Goal: Task Accomplishment & Management: Manage account settings

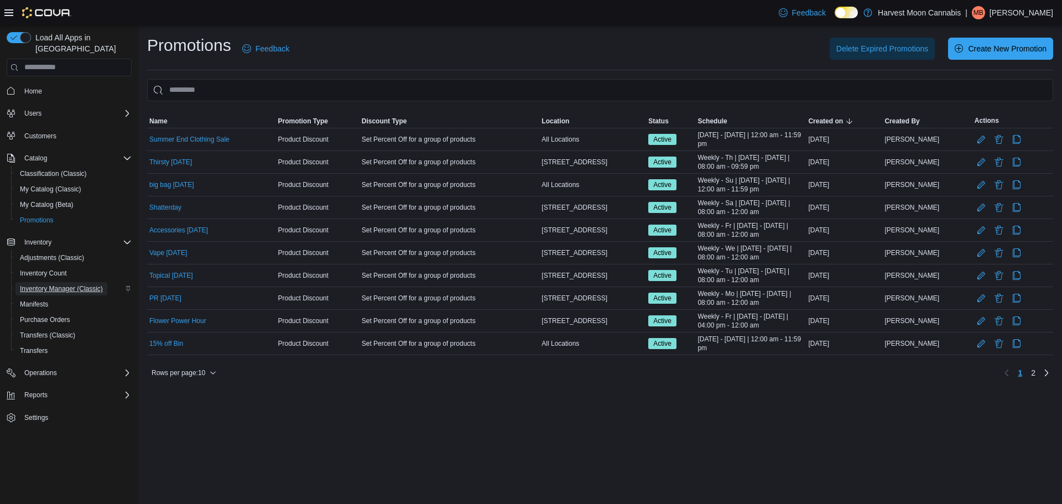
click at [67, 284] on span "Inventory Manager (Classic)" at bounding box center [61, 288] width 83 height 9
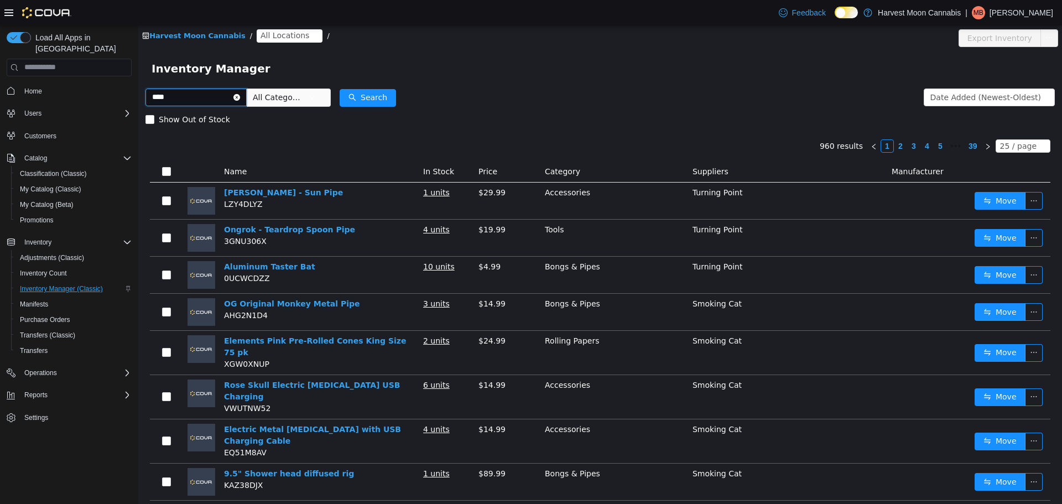
type input "****"
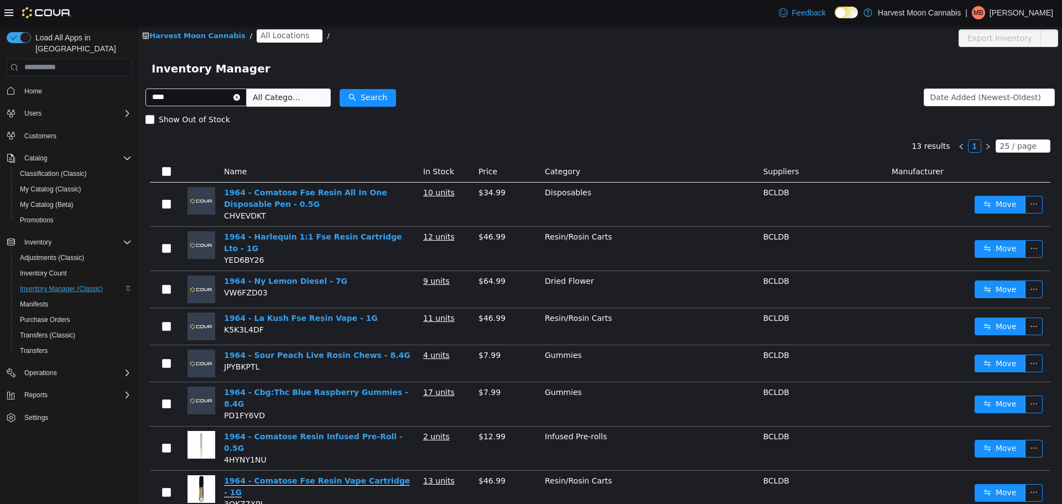
click at [343, 476] on link "1964 - Comatose Fse Resin Vape Cartridge - 1G" at bounding box center [317, 486] width 186 height 21
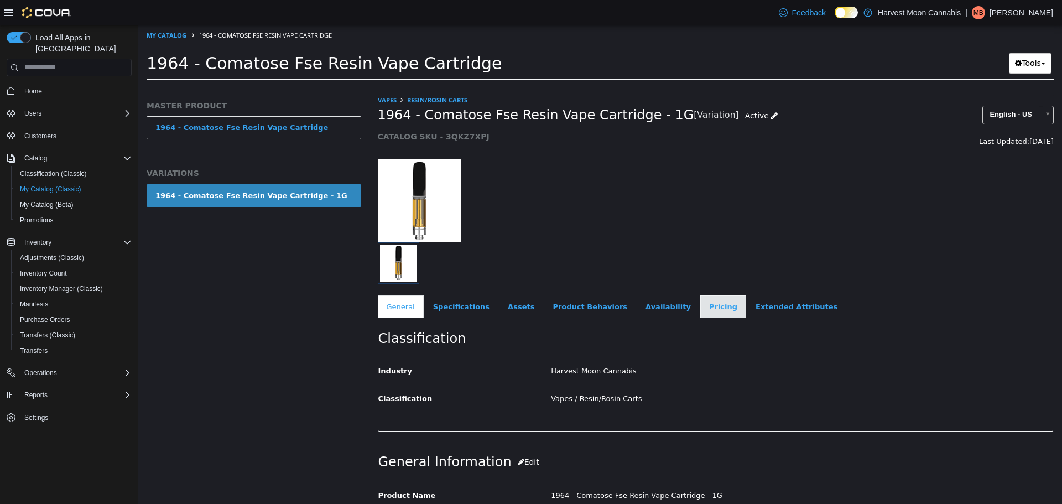
click at [700, 314] on link "Pricing" at bounding box center [723, 306] width 46 height 23
